Goal: Navigation & Orientation: Understand site structure

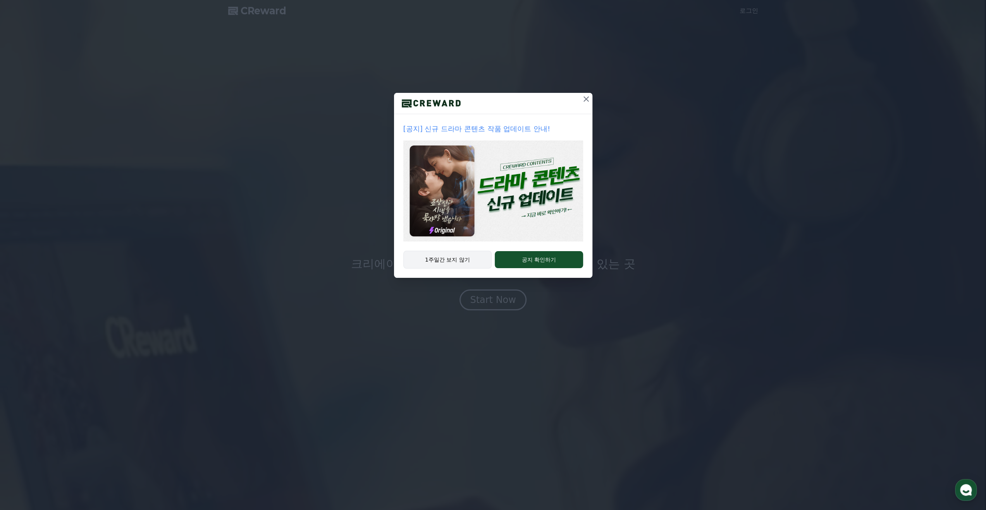
click at [446, 262] on button "1주일간 보지 않기" at bounding box center [447, 260] width 89 height 18
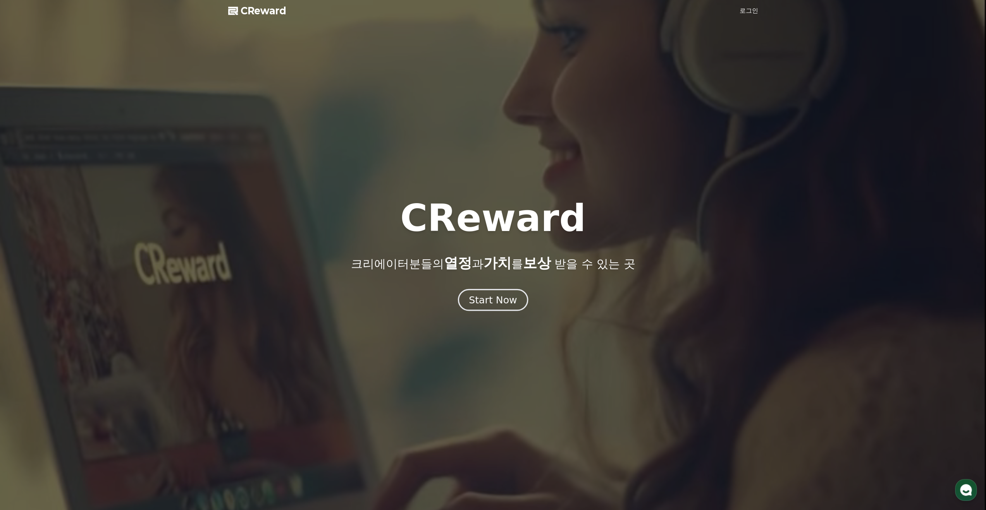
click at [501, 304] on div "Start Now" at bounding box center [493, 300] width 48 height 13
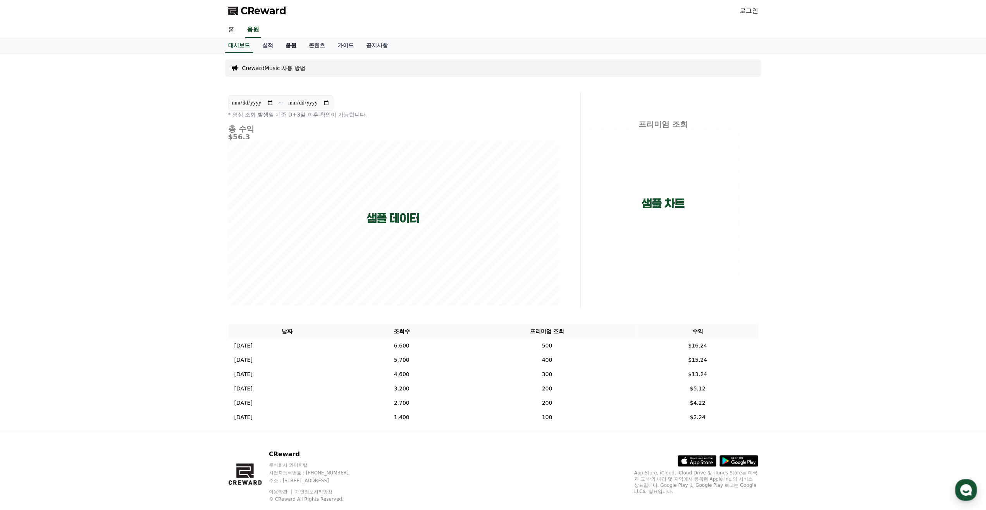
click at [296, 45] on link "음원" at bounding box center [290, 45] width 23 height 15
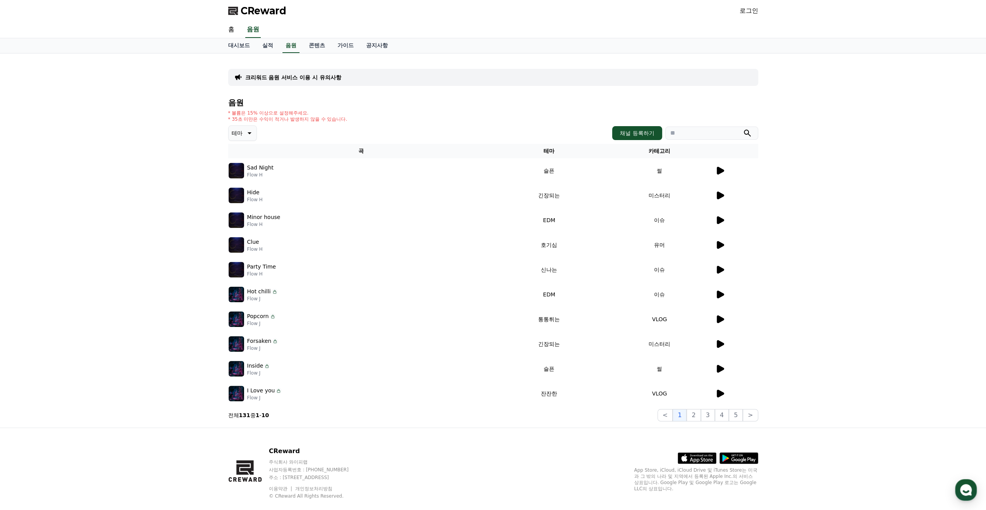
click at [719, 170] on icon at bounding box center [719, 171] width 7 height 8
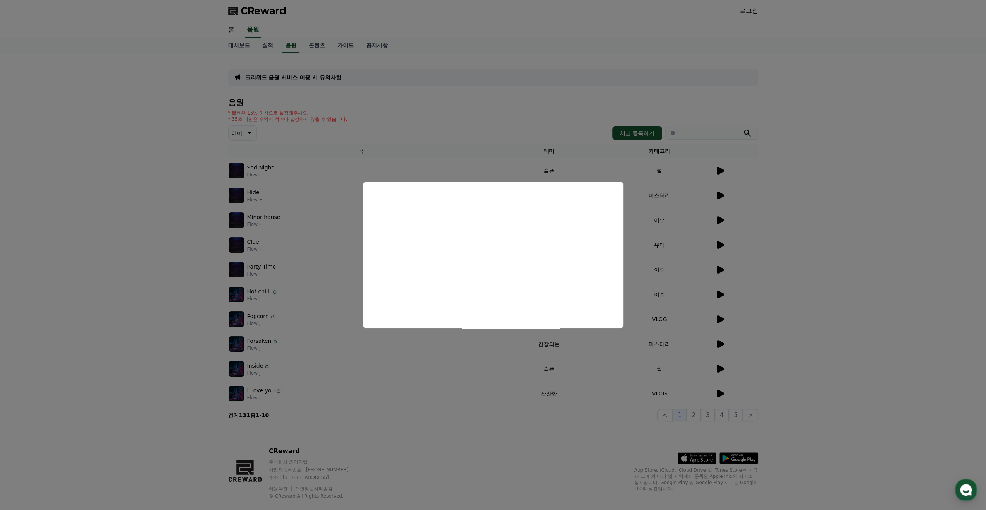
click at [603, 166] on button "close modal" at bounding box center [493, 255] width 986 height 510
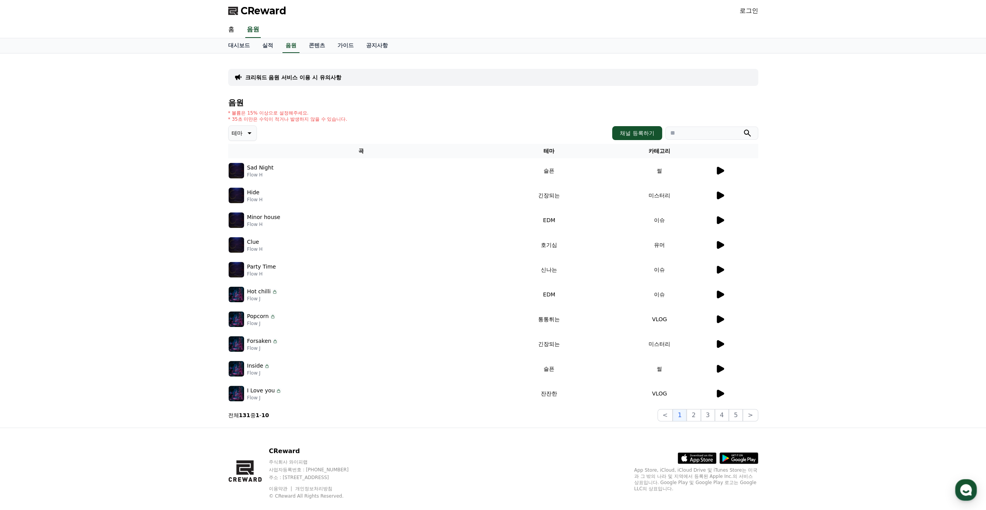
click at [858, 223] on div "크리워드 음원 서비스 이용 시 유의사항 음원 * 볼륨은 15% 이상으로 설정해주세요. * 35초 미만은 수익이 적거나 발생하지 않을 수 있습니…" at bounding box center [493, 240] width 986 height 374
click at [721, 393] on icon at bounding box center [719, 394] width 7 height 8
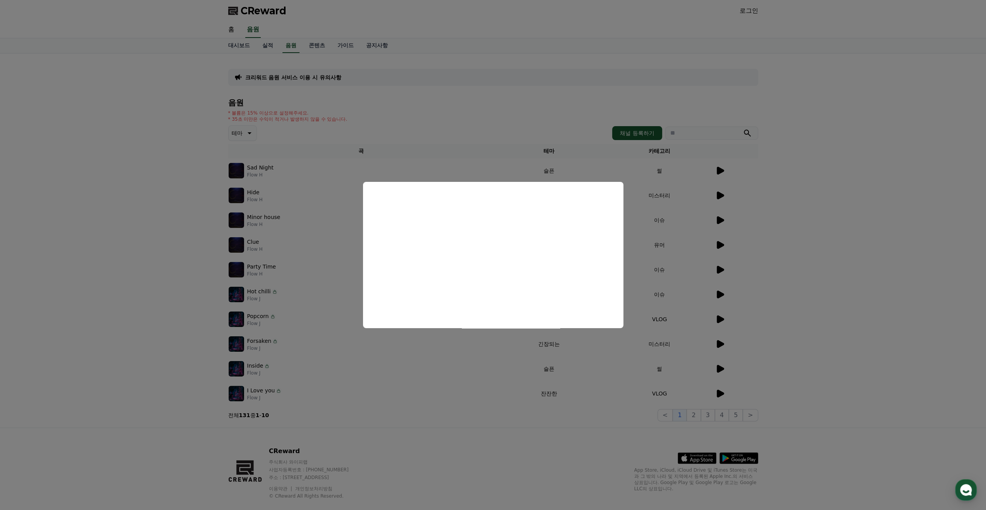
click at [488, 132] on button "close modal" at bounding box center [493, 255] width 986 height 510
click at [488, 132] on div "테마 채널 등록하기" at bounding box center [493, 132] width 530 height 15
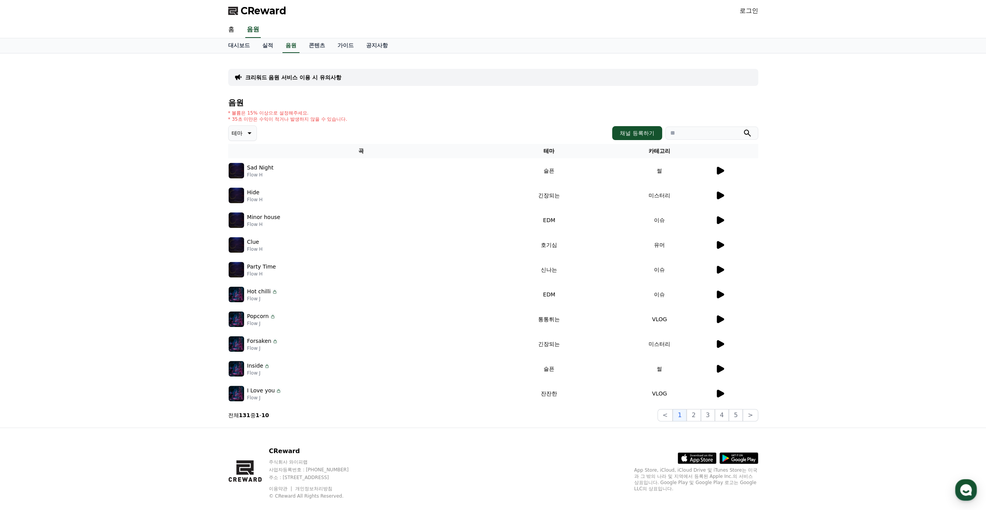
drag, startPoint x: 488, startPoint y: 132, endPoint x: 470, endPoint y: 135, distance: 17.7
click at [470, 135] on div "테마 채널 등록하기" at bounding box center [493, 132] width 530 height 15
drag, startPoint x: 224, startPoint y: 111, endPoint x: 361, endPoint y: 118, distance: 136.5
click at [361, 118] on div "크리워드 음원 서비스 이용 시 유의사항 음원 * 볼륨은 15% 이상으로 설정해주세요. * 35초 미만은 수익이 적거나 발생하지 않을 수 있습니…" at bounding box center [493, 240] width 542 height 374
drag, startPoint x: 361, startPoint y: 118, endPoint x: 350, endPoint y: 119, distance: 10.1
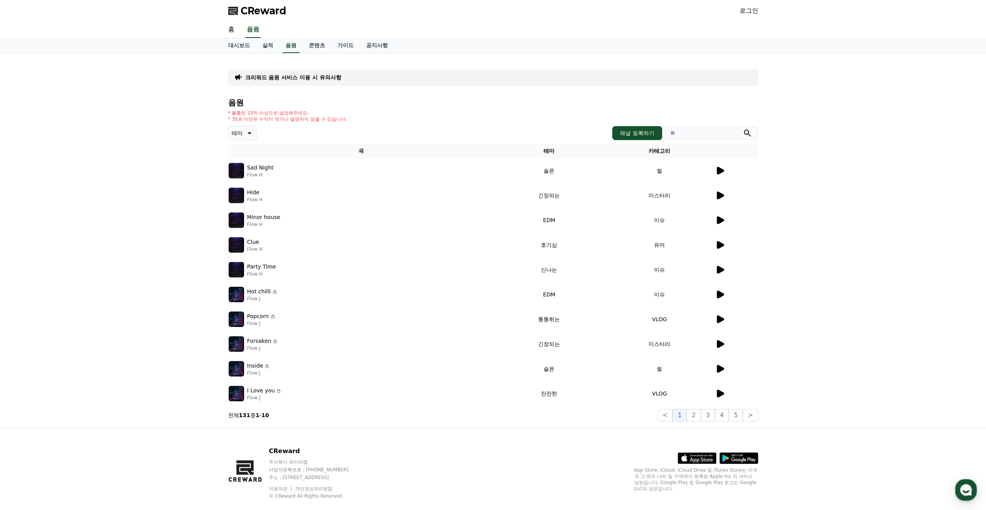
click at [350, 119] on div "* 볼륨은 15% 이상으로 설정해주세요. * 35초 미만은 수익이 적거나 발생하지 않을 수 있습니다." at bounding box center [493, 116] width 530 height 12
click at [345, 116] on p "* 35초 미만은 수익이 적거나 발생하지 않을 수 있습니다." at bounding box center [287, 119] width 119 height 6
drag, startPoint x: 355, startPoint y: 119, endPoint x: 398, endPoint y: 120, distance: 43.4
click at [398, 120] on div "* 볼륨은 15% 이상으로 설정해주세요. * 35초 미만은 수익이 적거나 발생하지 않을 수 있습니다." at bounding box center [493, 116] width 530 height 12
click at [634, 131] on button "채널 등록하기" at bounding box center [637, 133] width 50 height 14
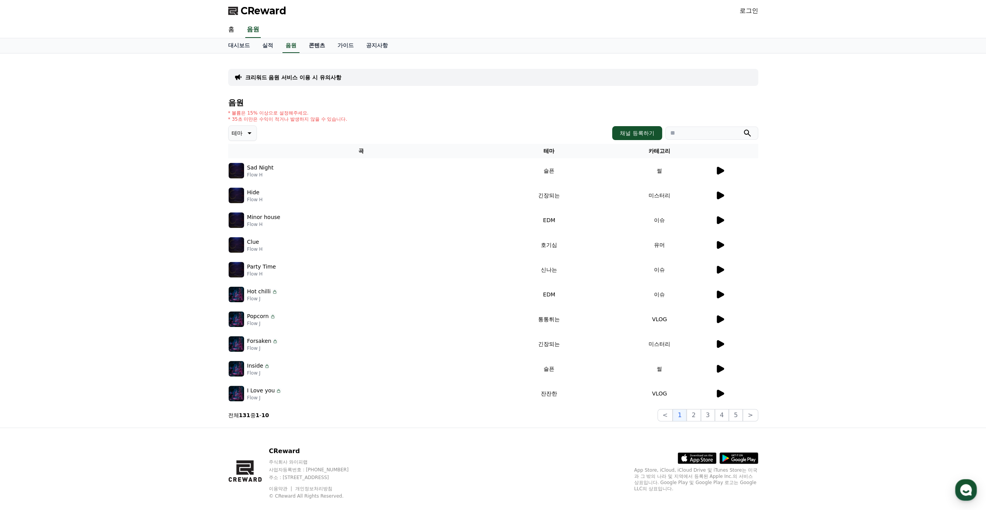
click at [314, 46] on link "콘텐츠" at bounding box center [316, 45] width 29 height 15
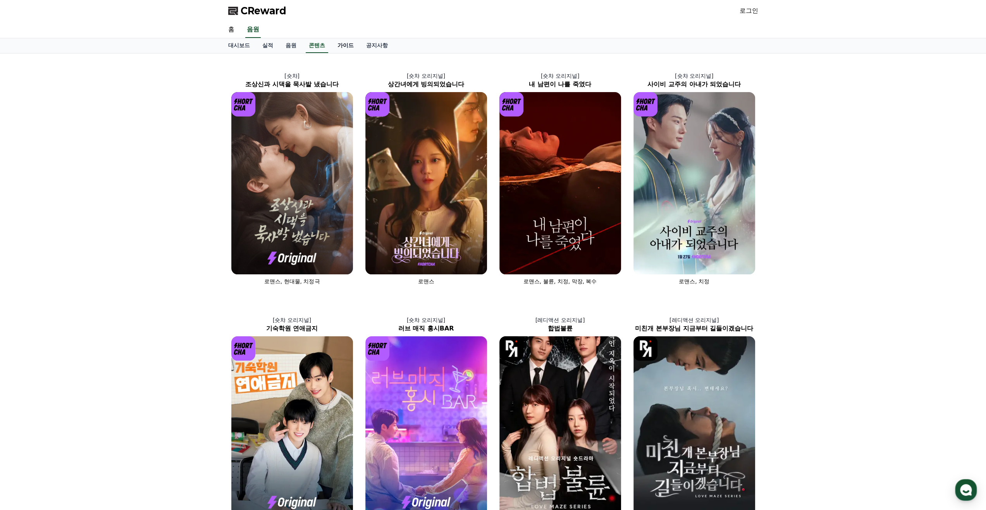
click at [343, 47] on link "가이드" at bounding box center [345, 45] width 29 height 15
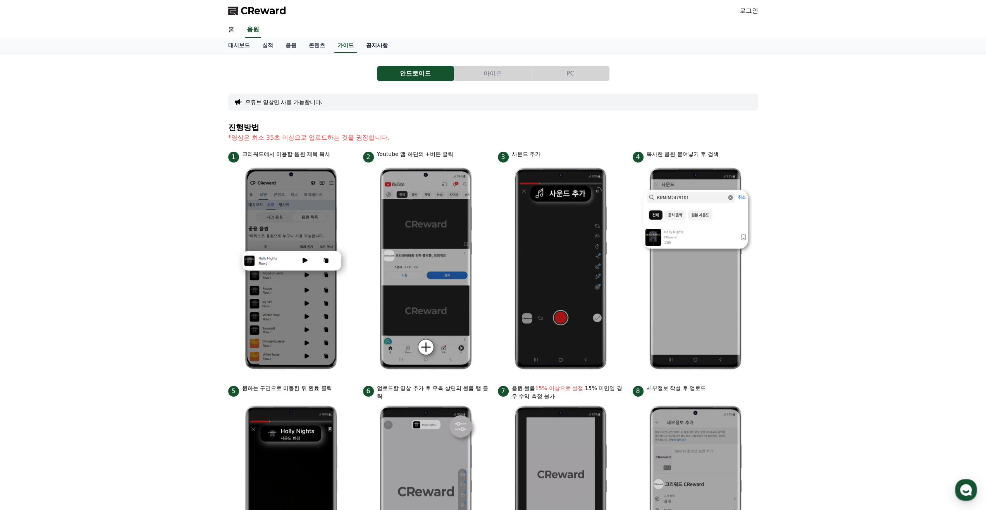
click at [391, 48] on link "공지사항" at bounding box center [377, 45] width 34 height 15
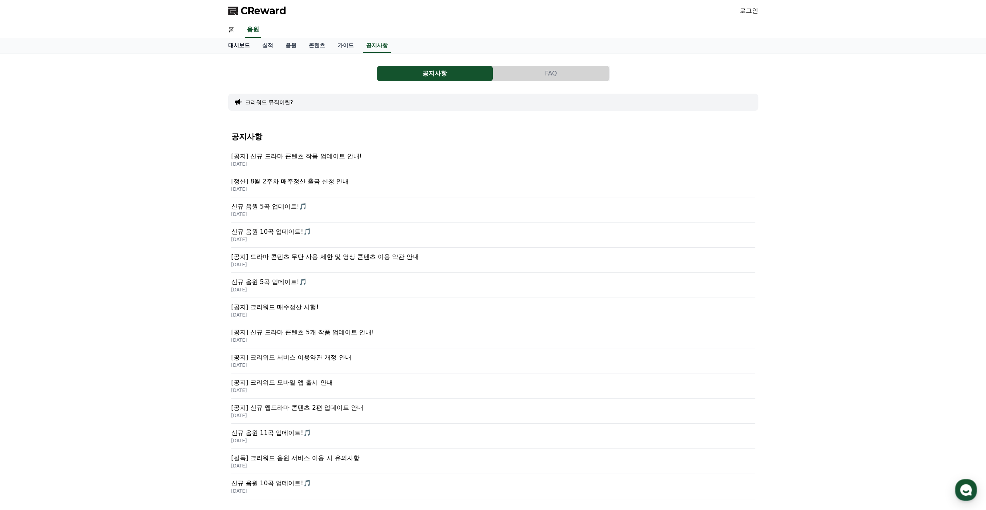
click at [243, 41] on link "대시보드" at bounding box center [239, 45] width 34 height 15
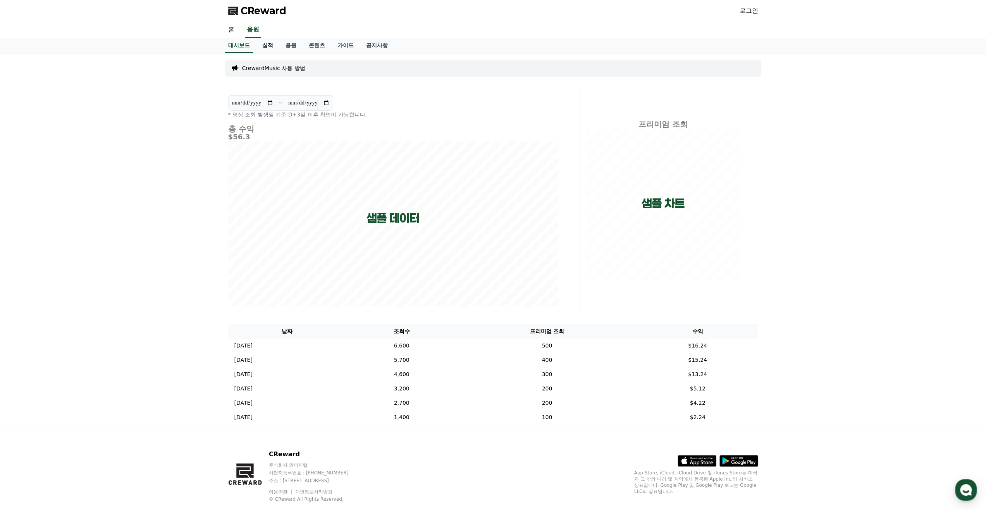
click at [278, 45] on link "실적" at bounding box center [267, 45] width 23 height 15
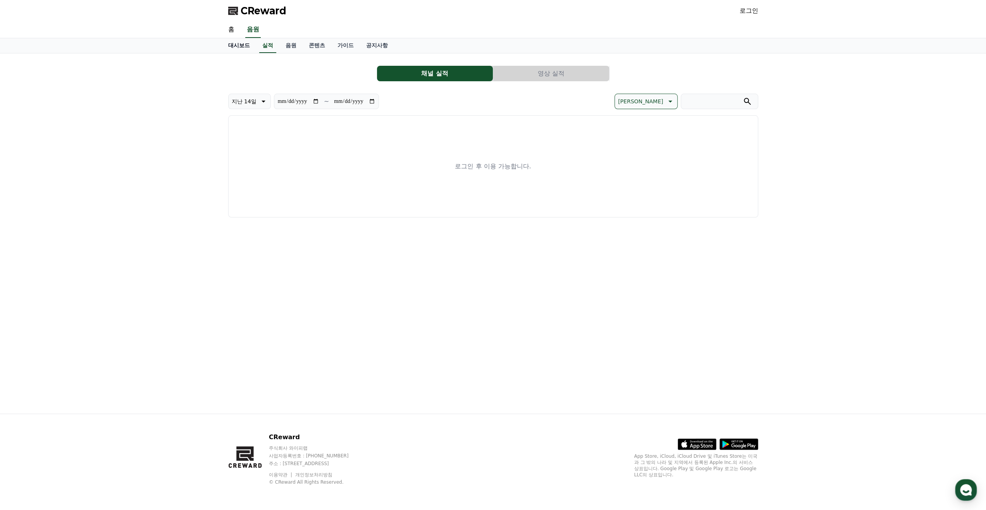
click at [244, 47] on link "대시보드" at bounding box center [239, 45] width 34 height 15
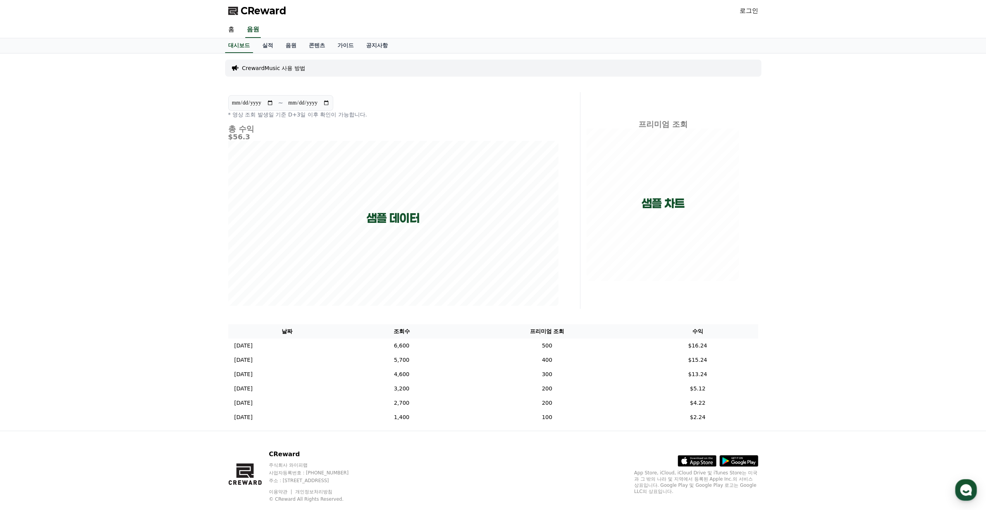
click at [269, 14] on span "CReward" at bounding box center [263, 11] width 46 height 12
